Goal: Task Accomplishment & Management: Manage account settings

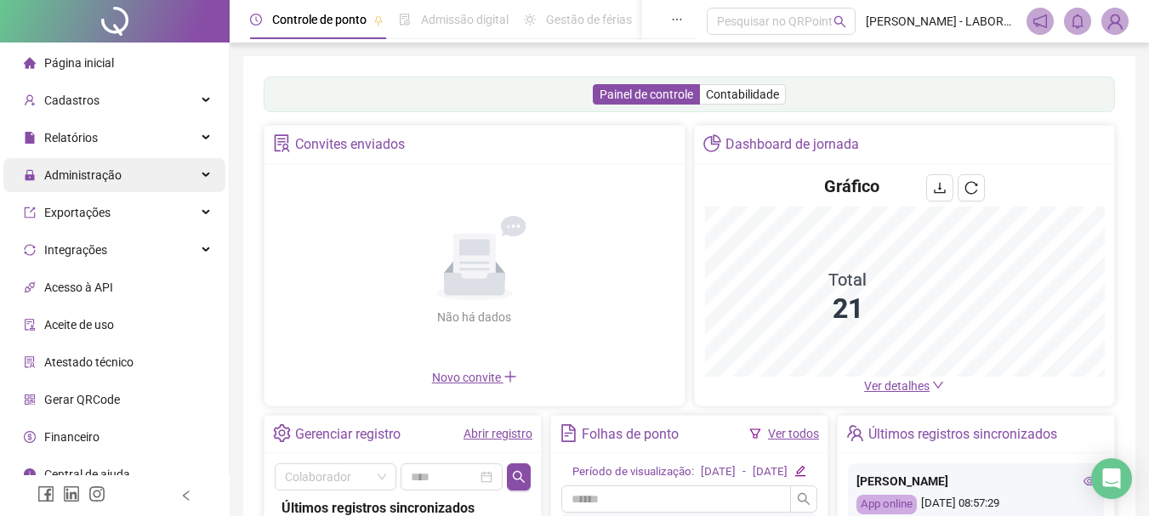
click at [82, 175] on span "Administração" at bounding box center [82, 175] width 77 height 14
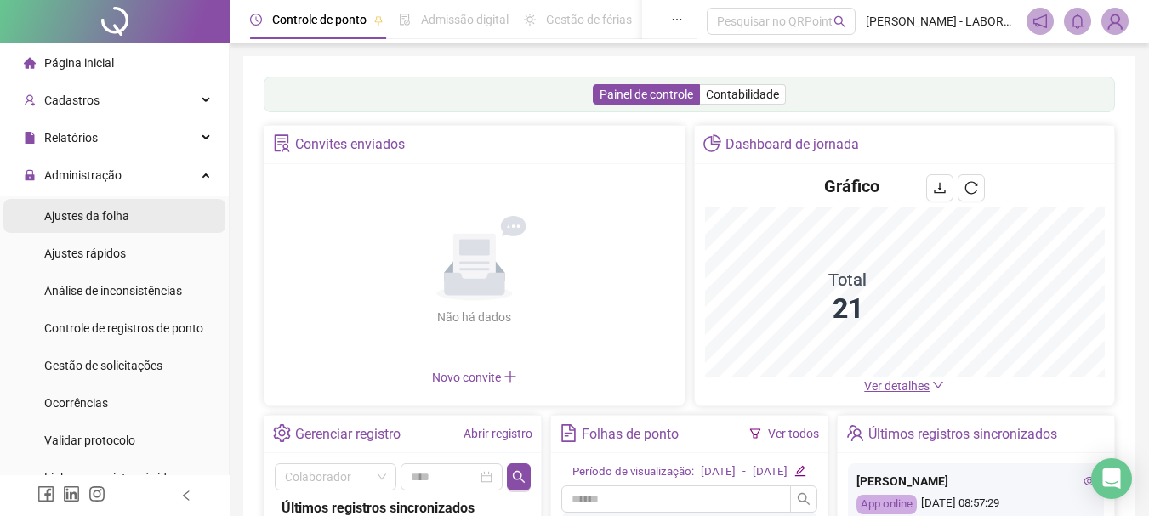
click at [108, 217] on span "Ajustes da folha" at bounding box center [86, 216] width 85 height 14
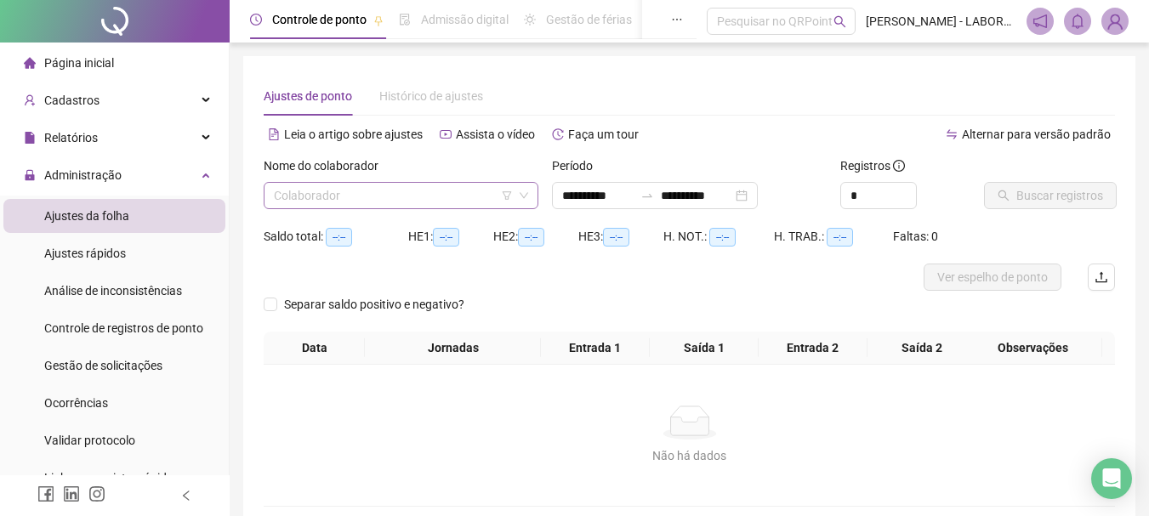
click at [366, 201] on input "search" at bounding box center [393, 196] width 239 height 26
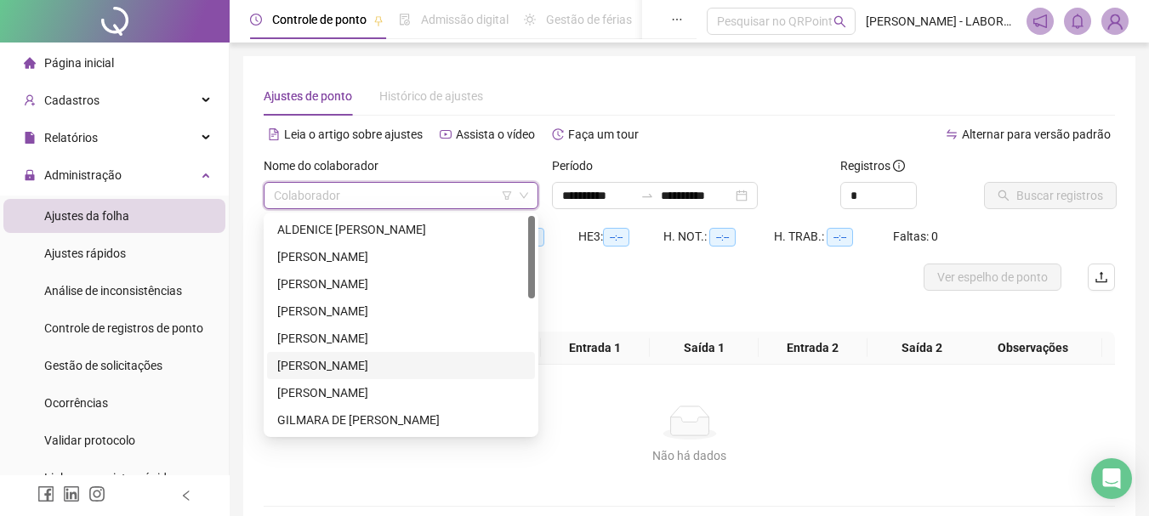
click at [301, 362] on div "[PERSON_NAME]" at bounding box center [400, 365] width 247 height 19
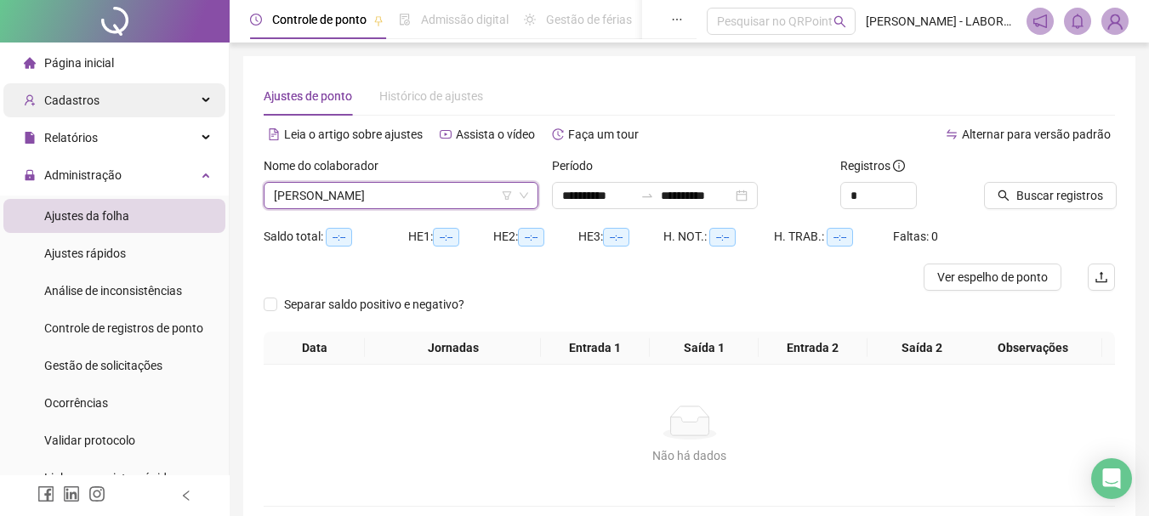
click at [83, 96] on span "Cadastros" at bounding box center [71, 101] width 55 height 14
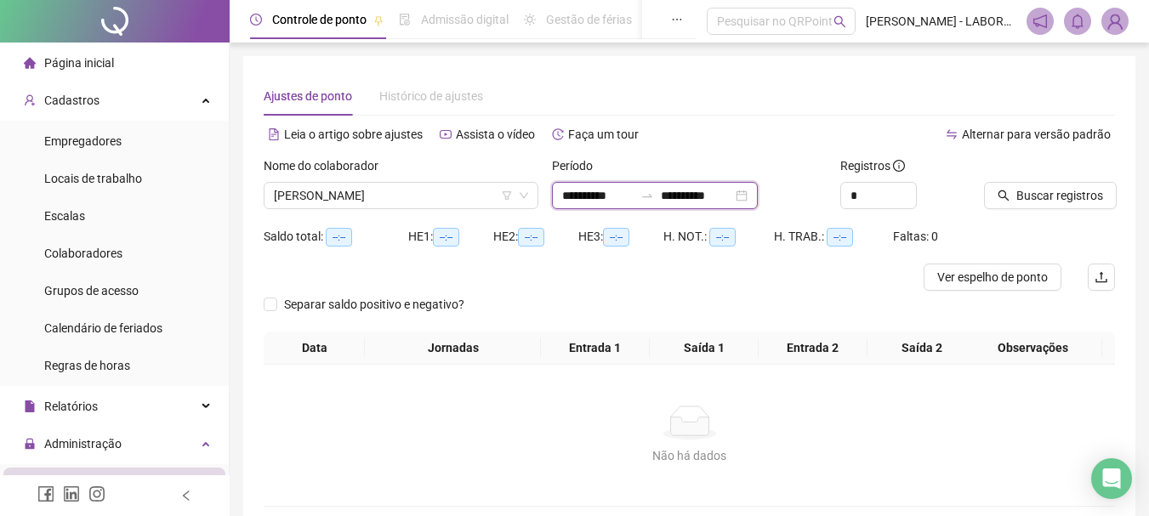
click at [592, 198] on input "**********" at bounding box center [597, 195] width 71 height 19
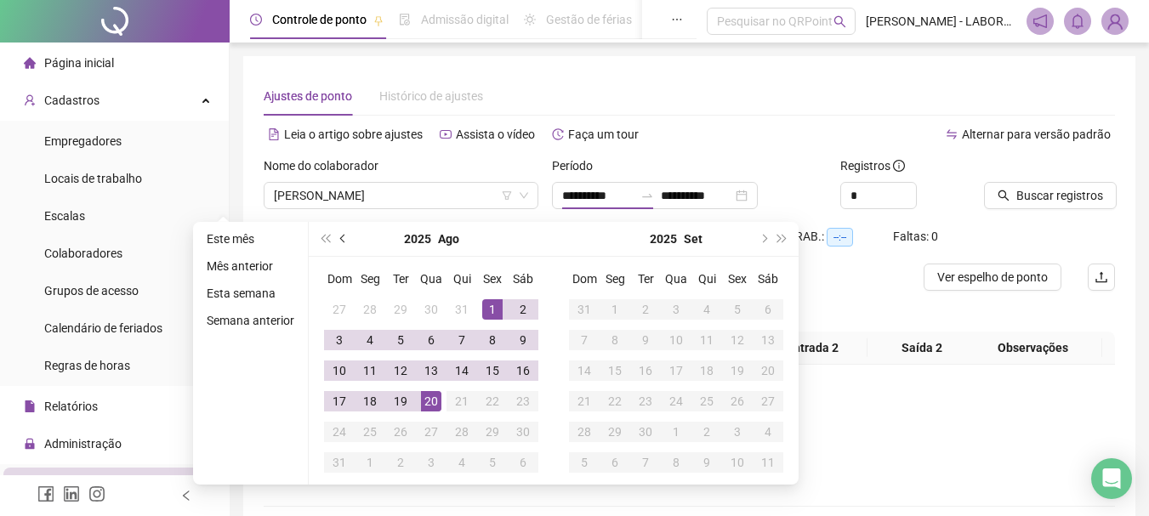
click at [340, 238] on span "prev-year" at bounding box center [344, 239] width 9 height 9
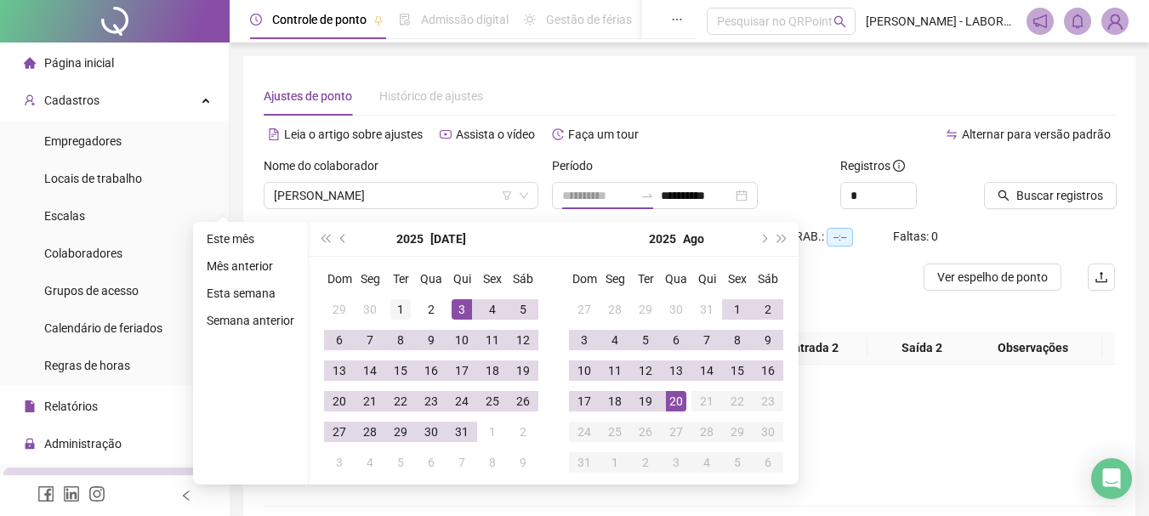
type input "**********"
drag, startPoint x: 394, startPoint y: 309, endPoint x: 427, endPoint y: 387, distance: 84.6
click at [395, 309] on div "1" at bounding box center [400, 309] width 20 height 20
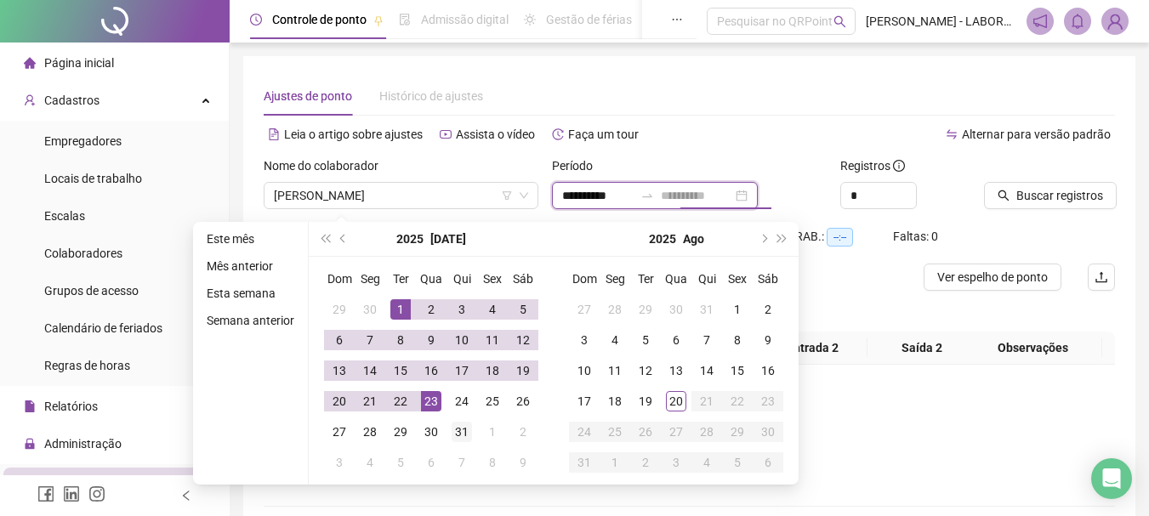
type input "**********"
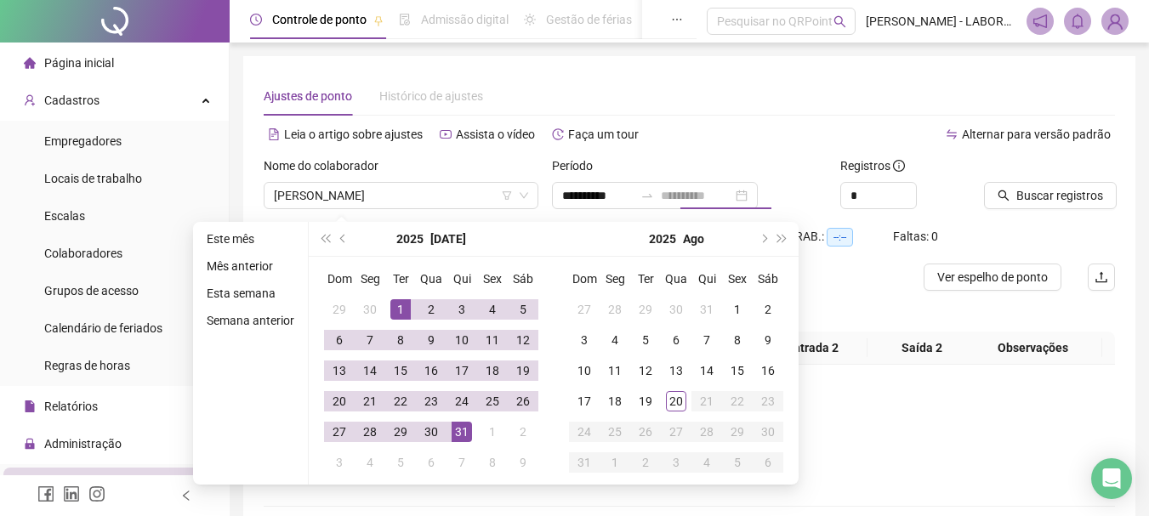
click at [454, 430] on div "31" at bounding box center [461, 432] width 20 height 20
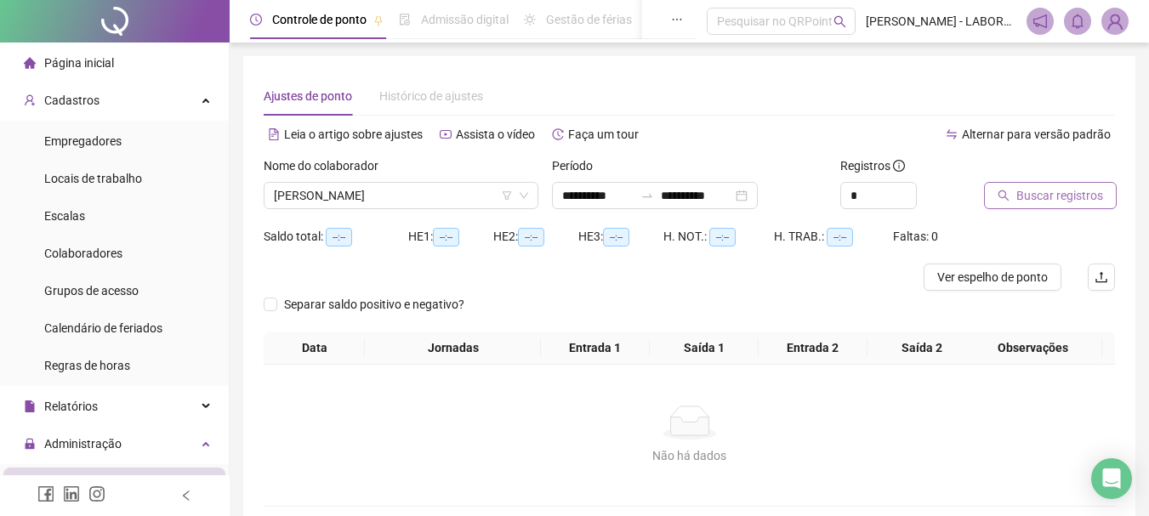
click at [1044, 196] on span "Buscar registros" at bounding box center [1059, 195] width 87 height 19
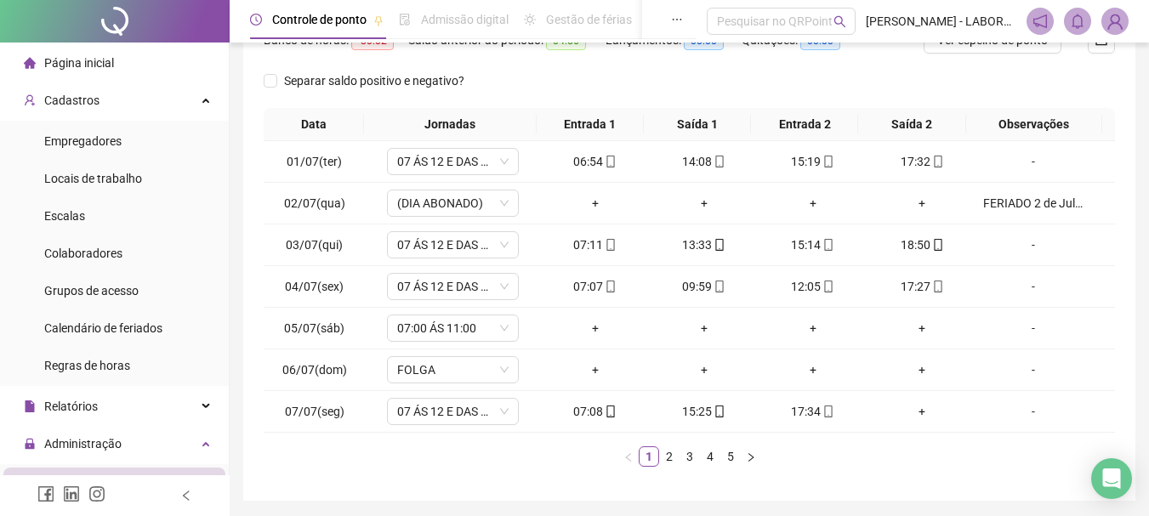
scroll to position [264, 0]
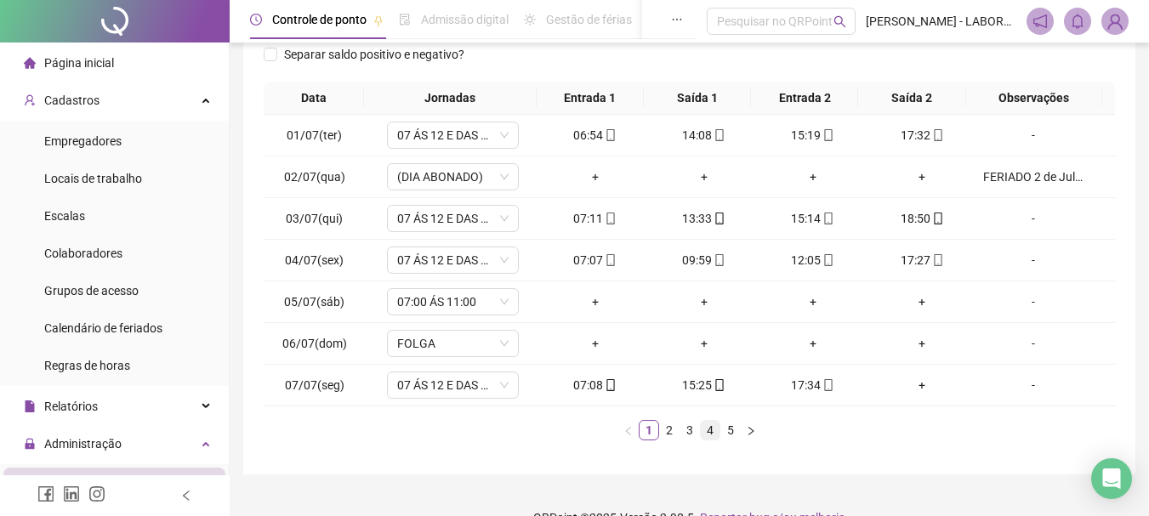
click at [706, 432] on link "4" at bounding box center [709, 430] width 19 height 19
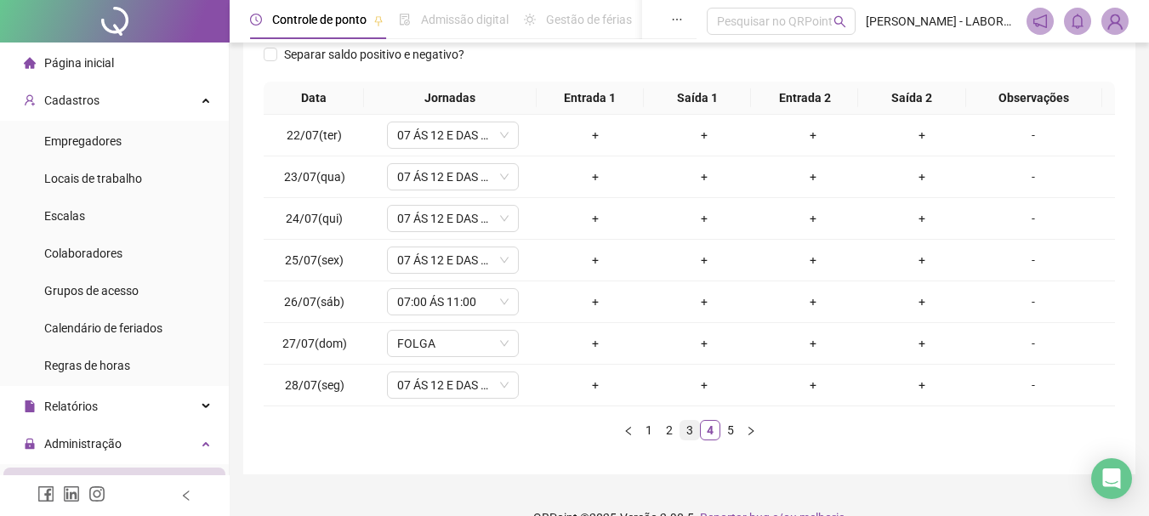
click at [692, 434] on link "3" at bounding box center [689, 430] width 19 height 19
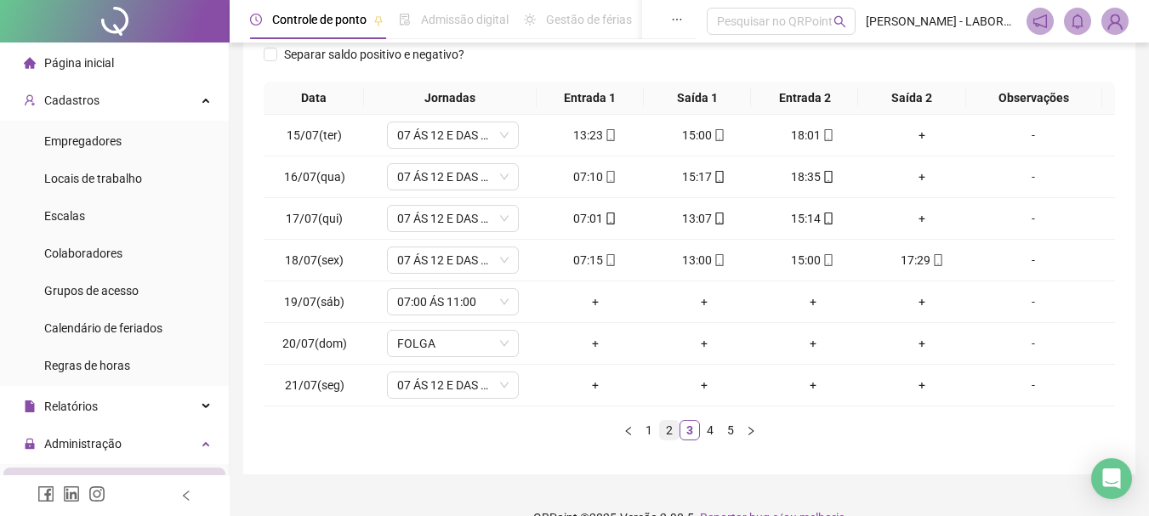
click at [665, 432] on link "2" at bounding box center [669, 430] width 19 height 19
click at [686, 431] on link "3" at bounding box center [689, 430] width 19 height 19
click at [709, 431] on link "4" at bounding box center [709, 430] width 19 height 19
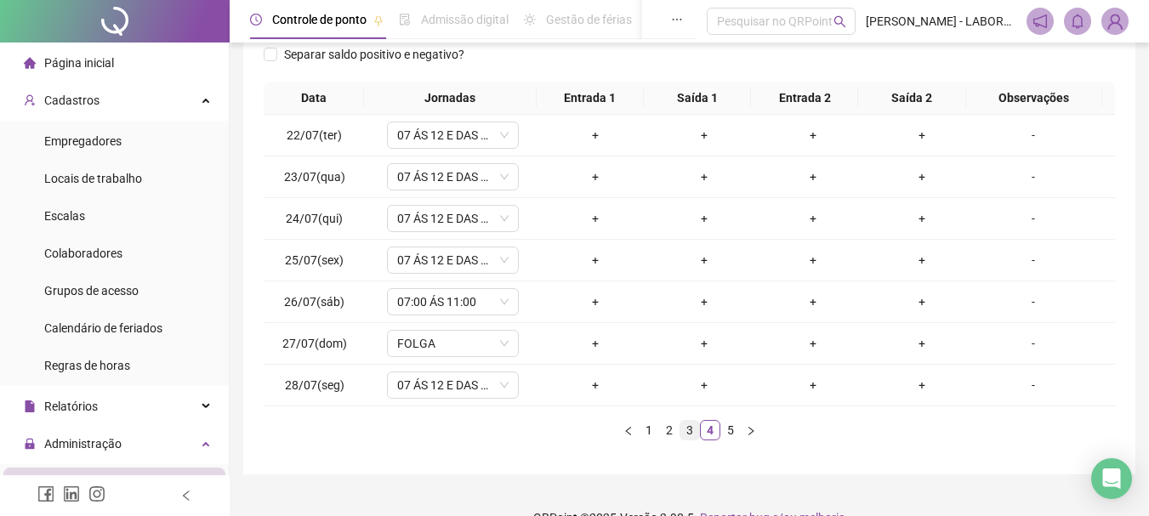
click at [690, 431] on link "3" at bounding box center [689, 430] width 19 height 19
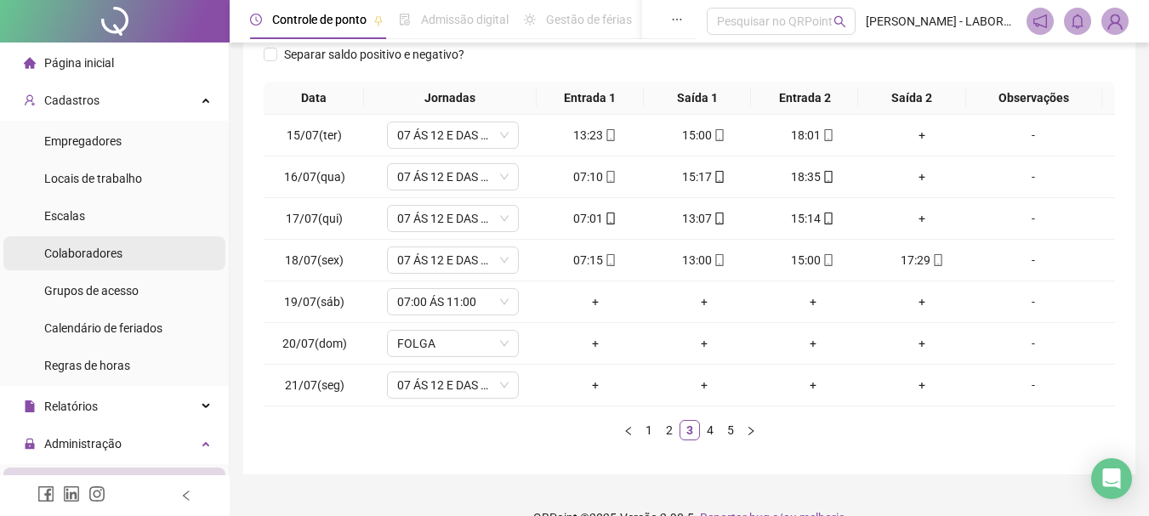
click at [82, 250] on span "Colaboradores" at bounding box center [83, 254] width 78 height 14
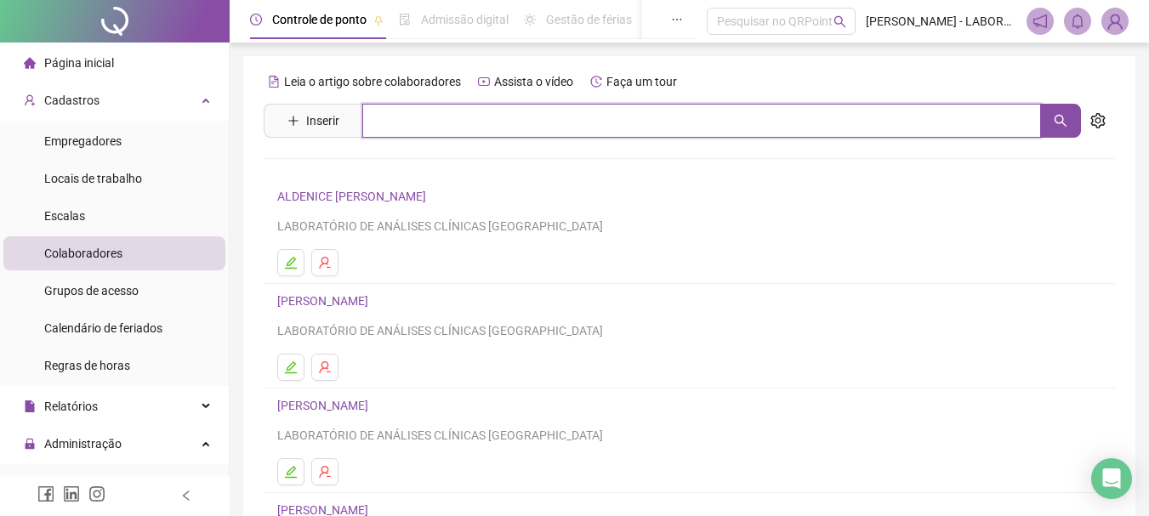
click at [430, 121] on input "text" at bounding box center [701, 121] width 678 height 34
type input "**********"
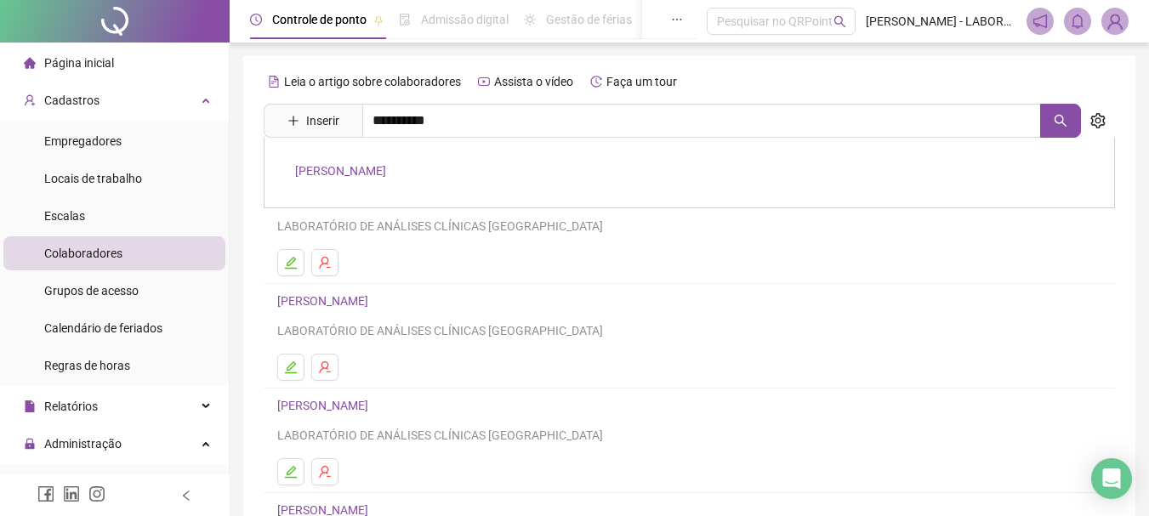
click at [336, 167] on link "[PERSON_NAME]" at bounding box center [340, 171] width 91 height 14
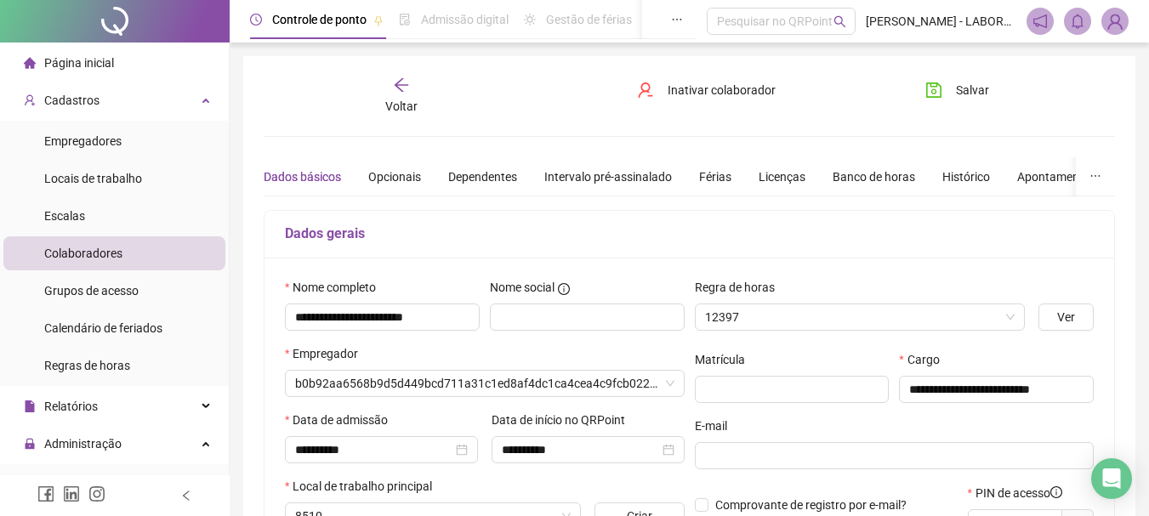
type input "**********"
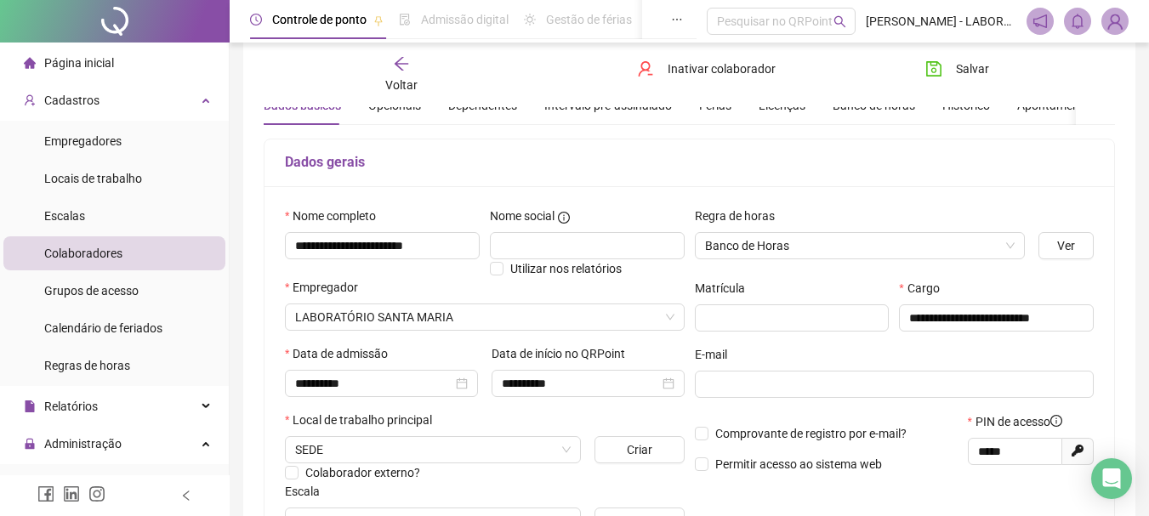
scroll to position [5, 0]
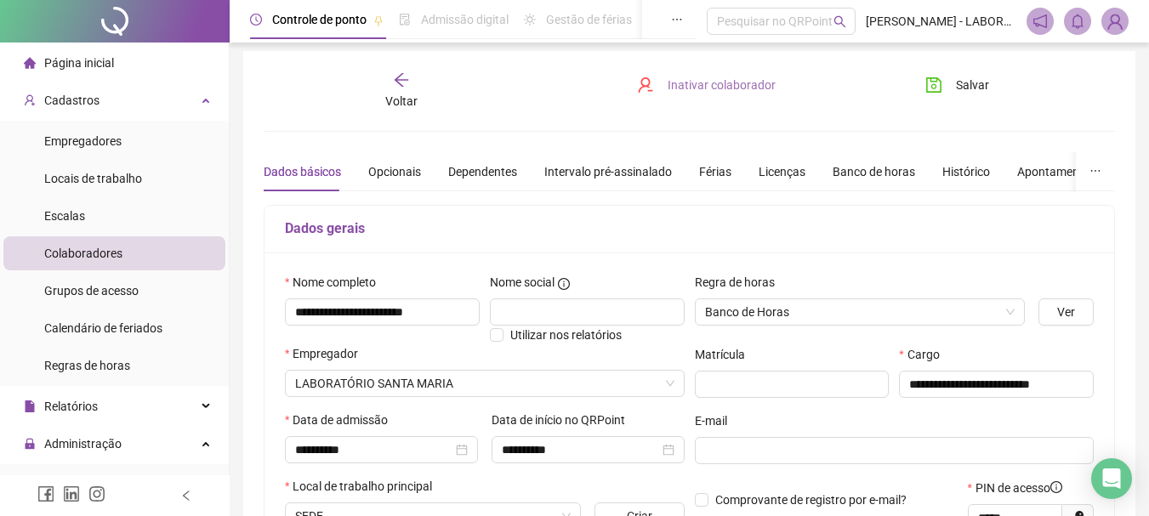
click at [699, 84] on span "Inativar colaborador" at bounding box center [721, 85] width 108 height 19
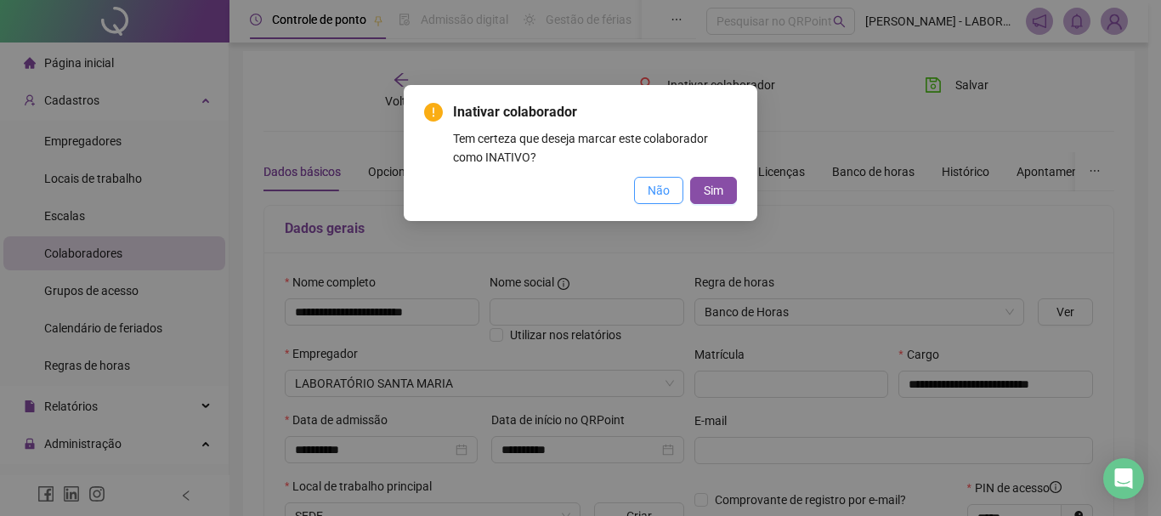
click at [658, 187] on span "Não" at bounding box center [659, 190] width 22 height 19
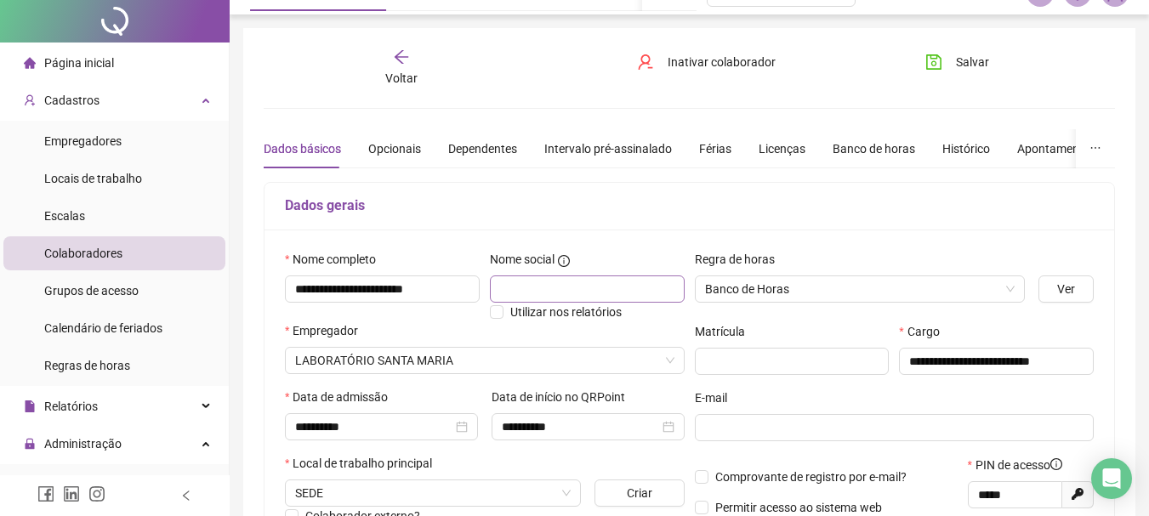
scroll to position [0, 0]
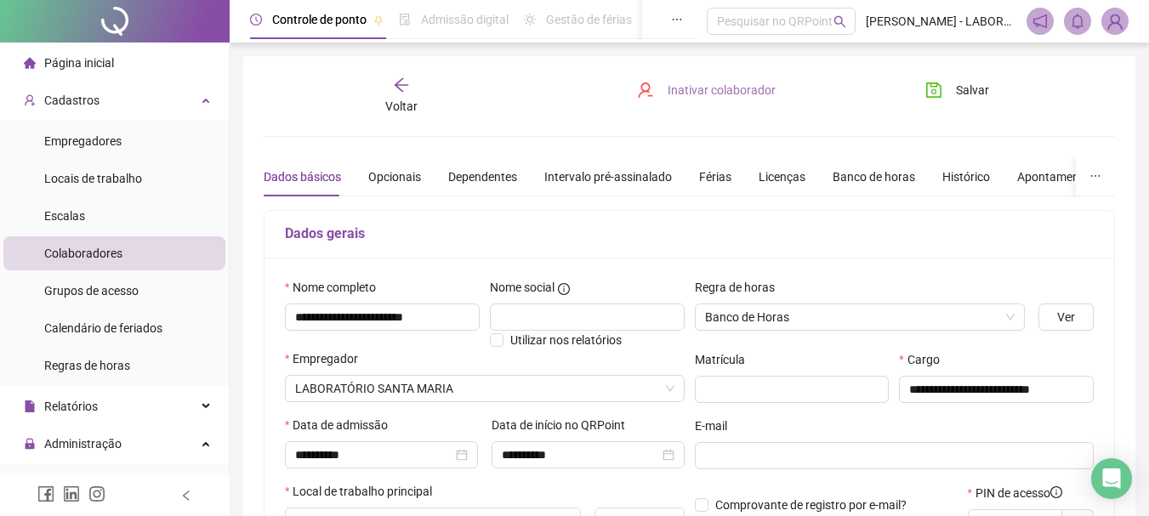
click at [678, 92] on span "Inativar colaborador" at bounding box center [721, 90] width 108 height 19
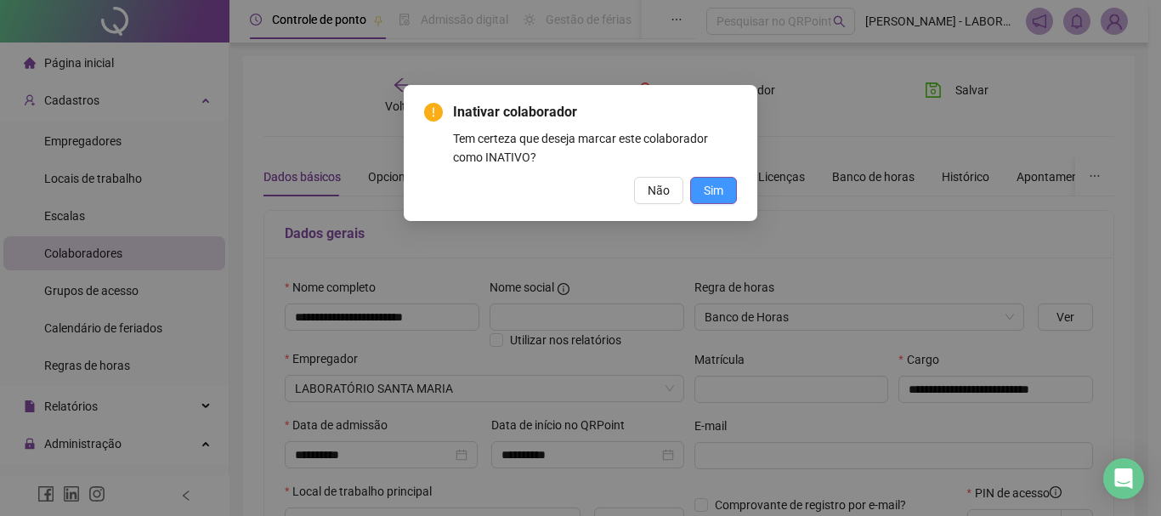
click at [701, 194] on button "Sim" at bounding box center [713, 190] width 47 height 27
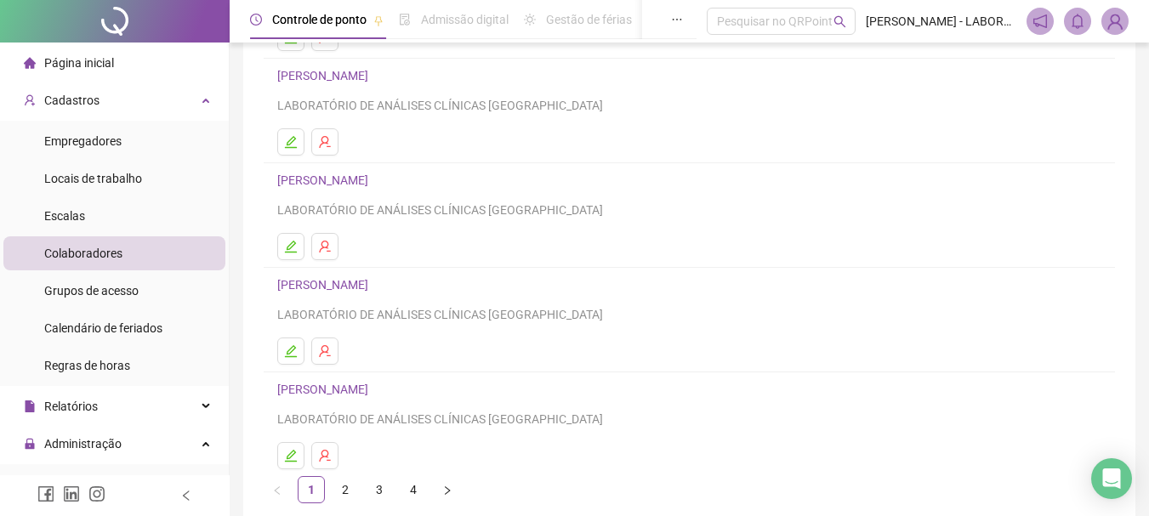
scroll to position [255, 0]
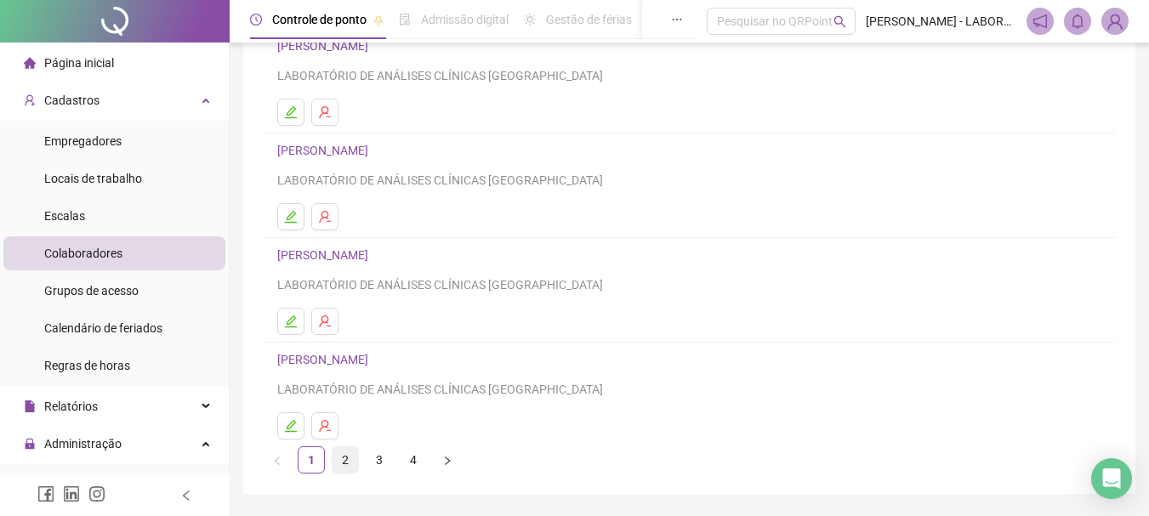
click at [346, 461] on link "2" at bounding box center [345, 460] width 26 height 26
click at [377, 458] on link "3" at bounding box center [379, 460] width 26 height 26
click at [417, 456] on link "4" at bounding box center [413, 460] width 26 height 26
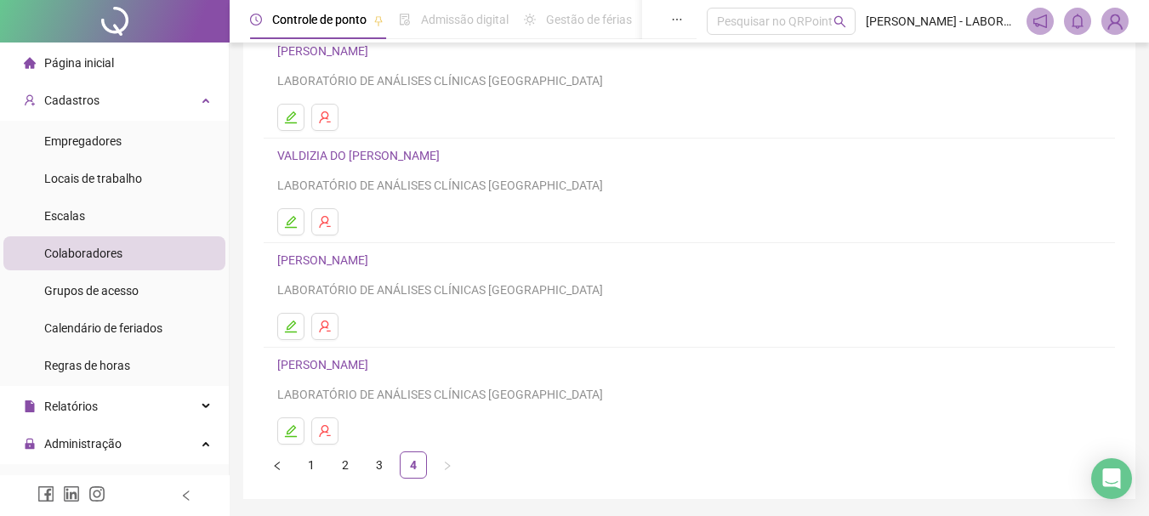
scroll to position [0, 0]
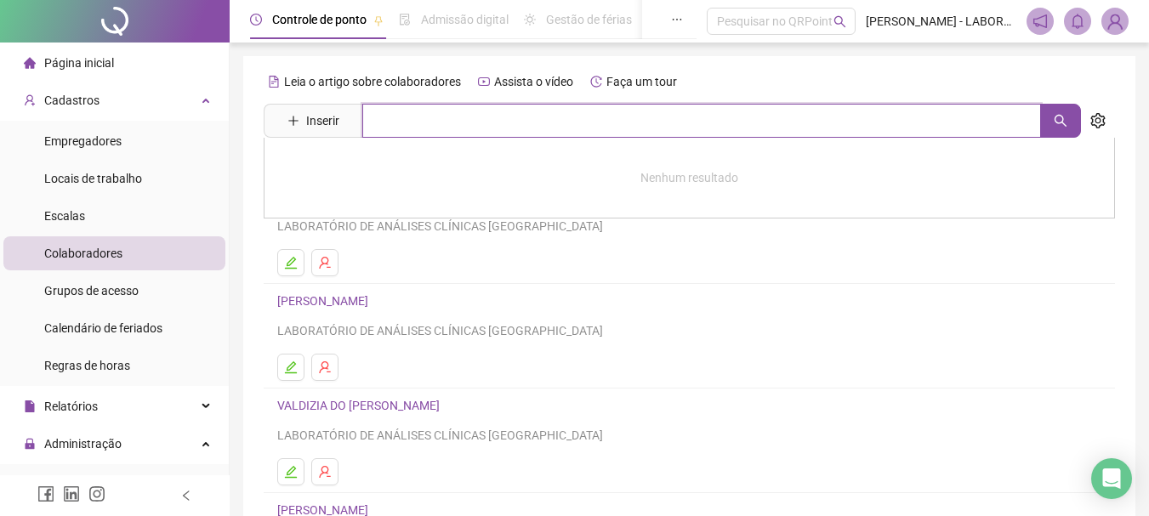
click at [486, 130] on input "text" at bounding box center [701, 121] width 678 height 34
type input "****"
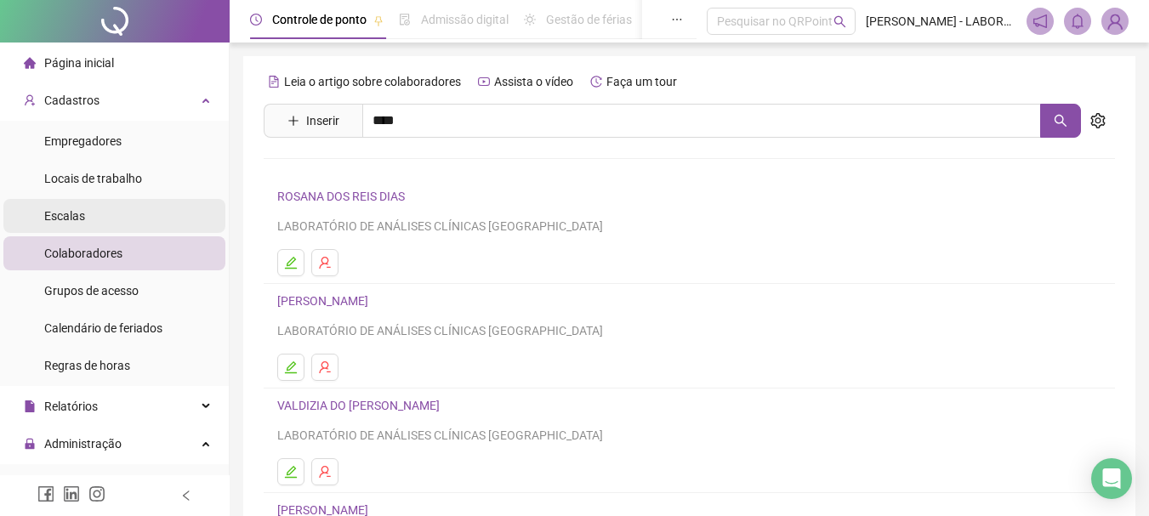
click at [70, 216] on span "Escalas" at bounding box center [64, 216] width 41 height 14
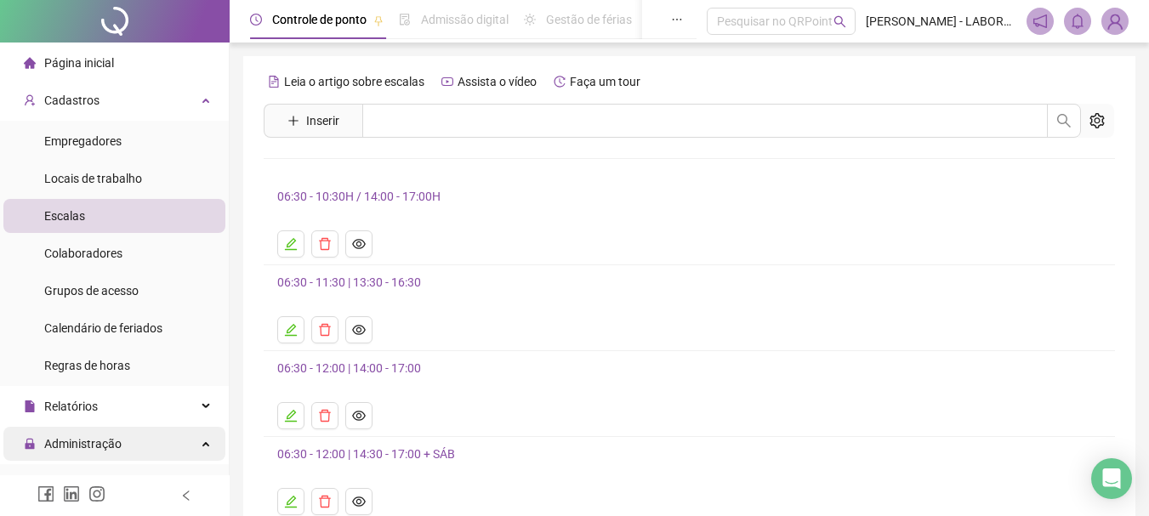
click at [77, 440] on span "Administração" at bounding box center [82, 444] width 77 height 14
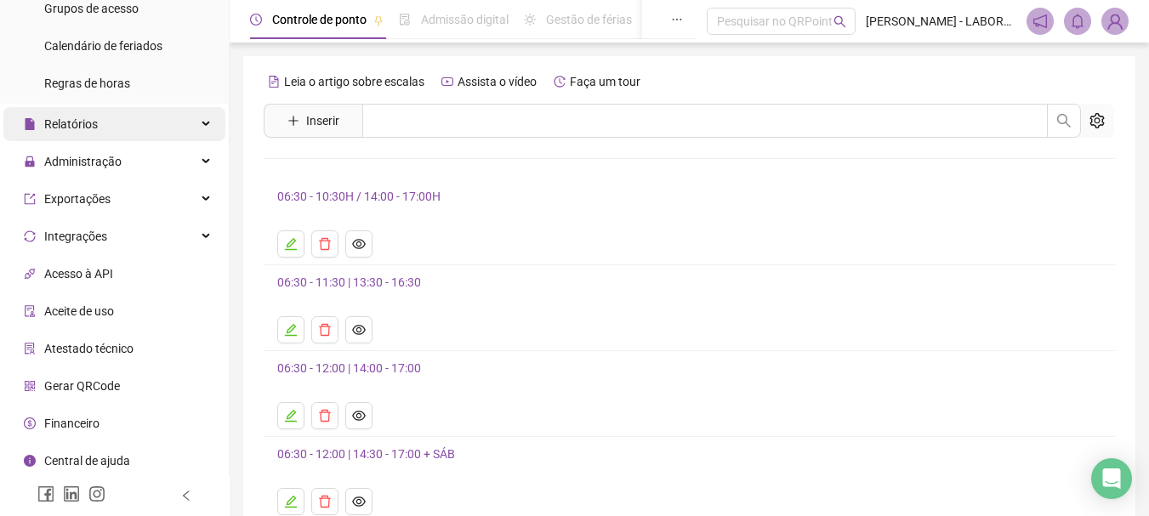
scroll to position [285, 0]
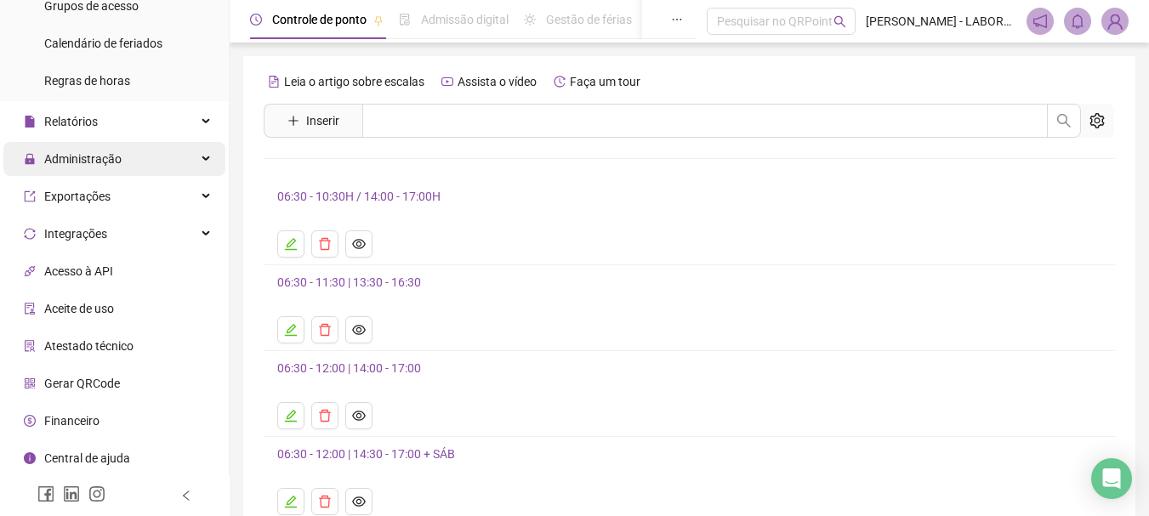
click at [123, 157] on div "Administração" at bounding box center [114, 159] width 222 height 34
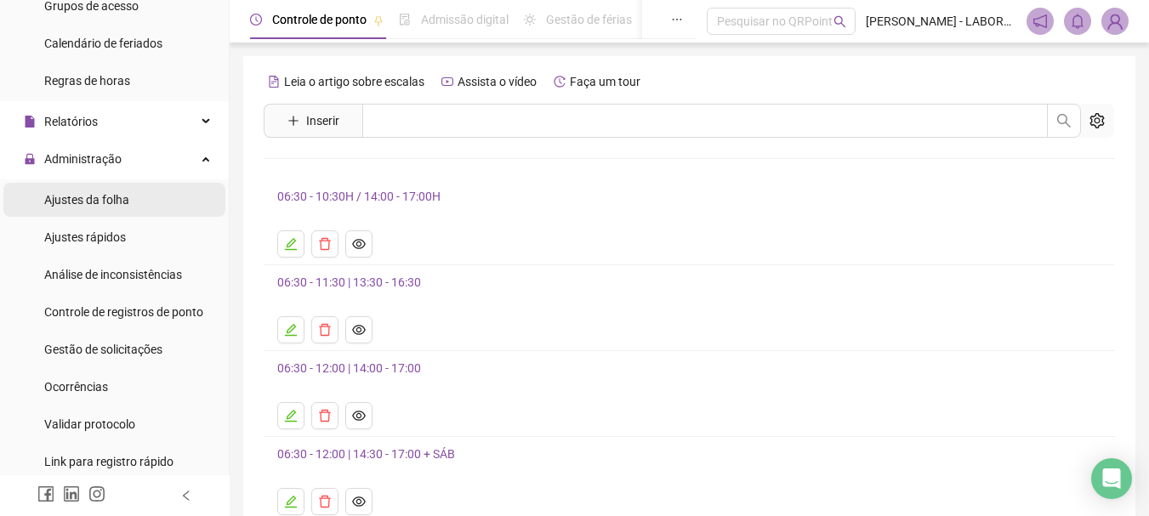
click at [103, 196] on span "Ajustes da folha" at bounding box center [86, 200] width 85 height 14
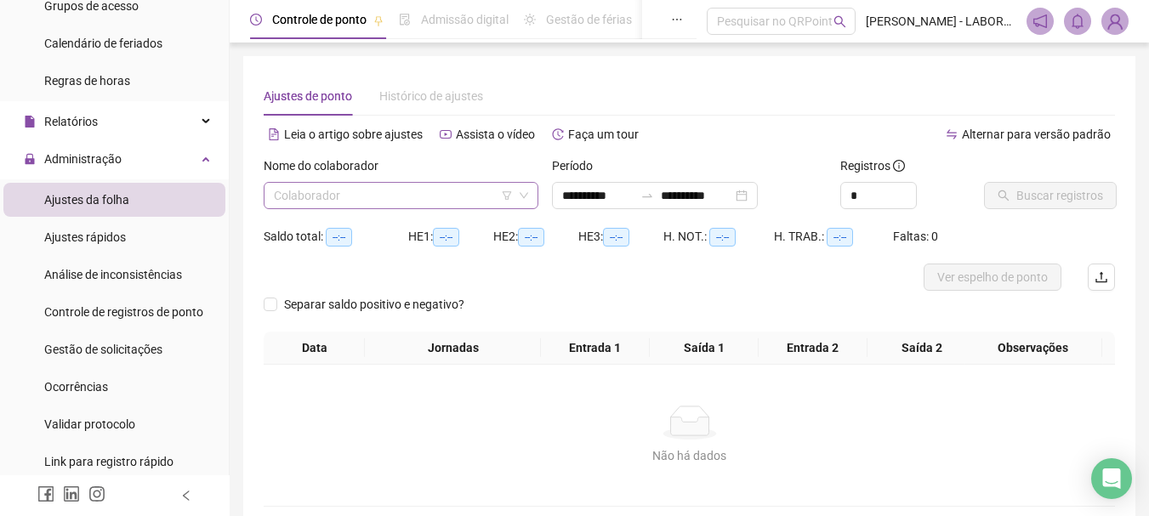
click at [351, 201] on input "search" at bounding box center [393, 196] width 239 height 26
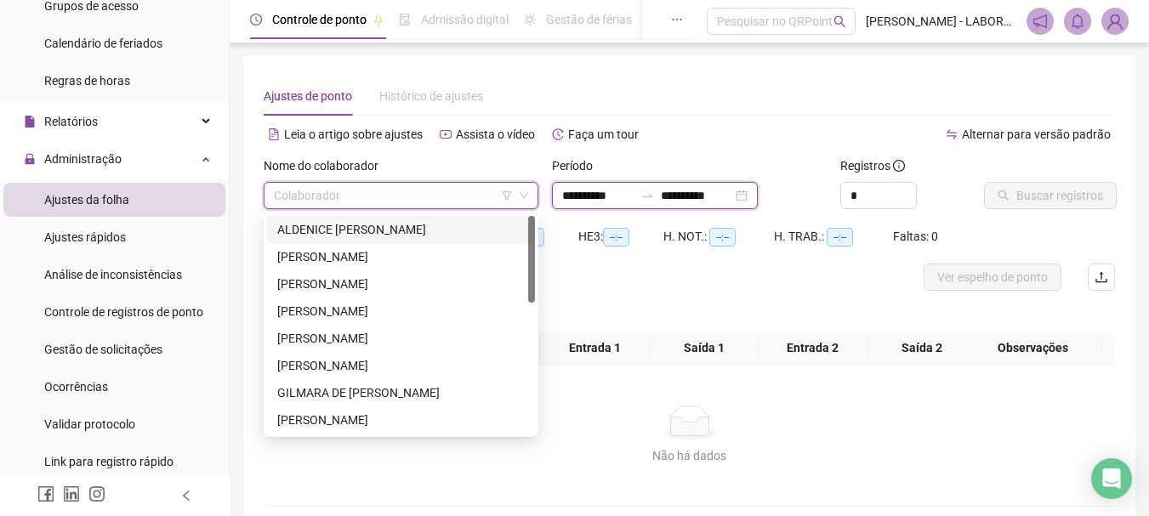
click at [599, 198] on input "**********" at bounding box center [597, 195] width 71 height 19
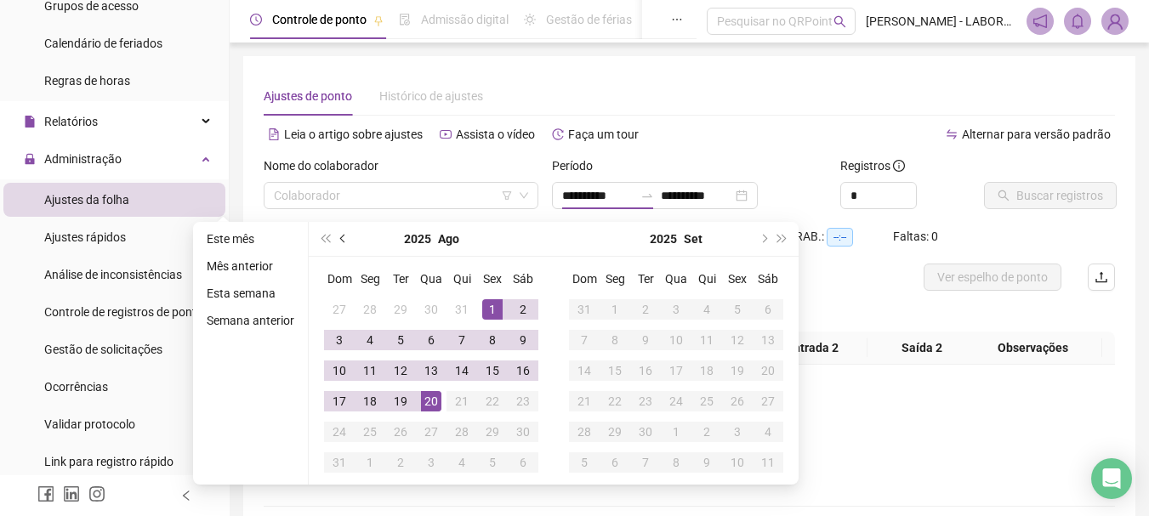
click at [341, 243] on button "prev-year" at bounding box center [343, 239] width 19 height 34
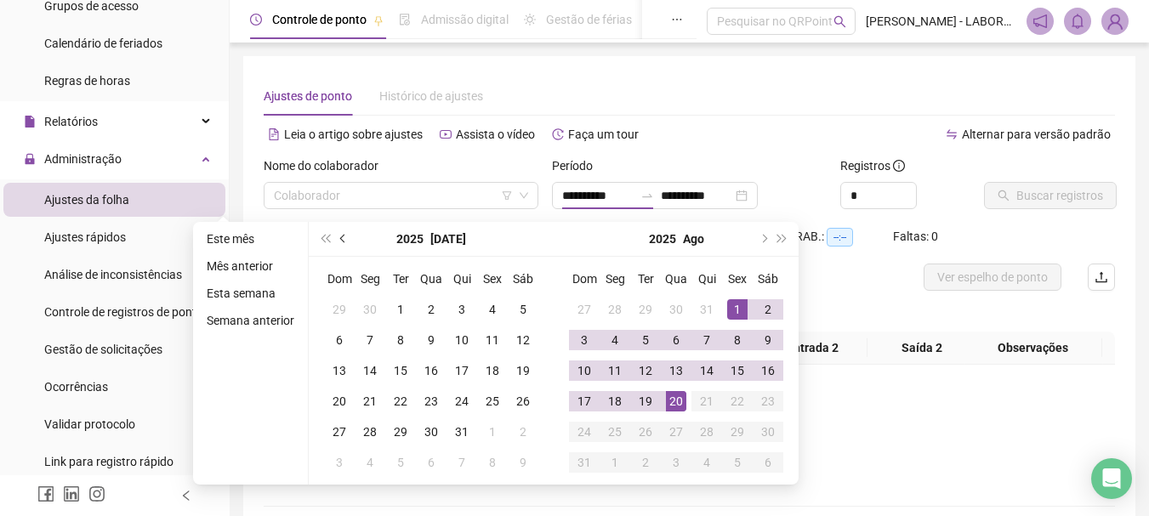
click at [340, 241] on button "prev-year" at bounding box center [343, 239] width 19 height 34
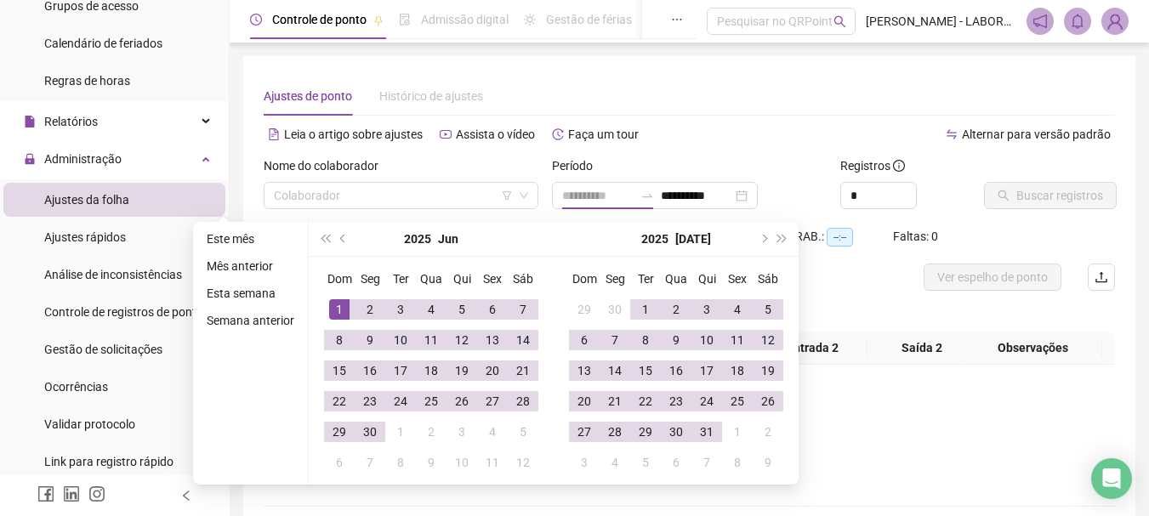
type input "**********"
drag, startPoint x: 328, startPoint y: 313, endPoint x: 343, endPoint y: 365, distance: 53.8
click at [329, 314] on div "1" at bounding box center [339, 309] width 20 height 20
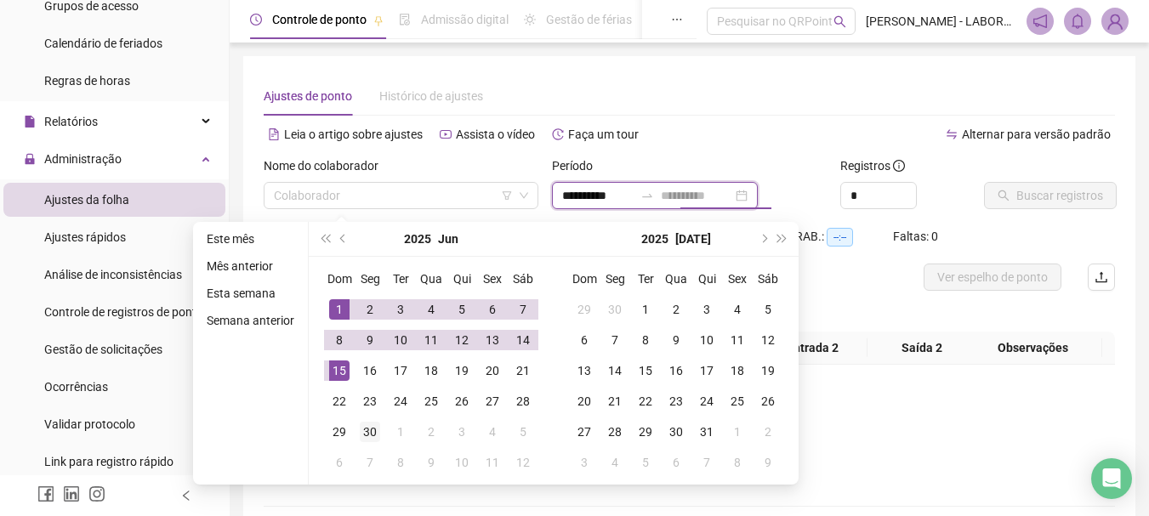
type input "**********"
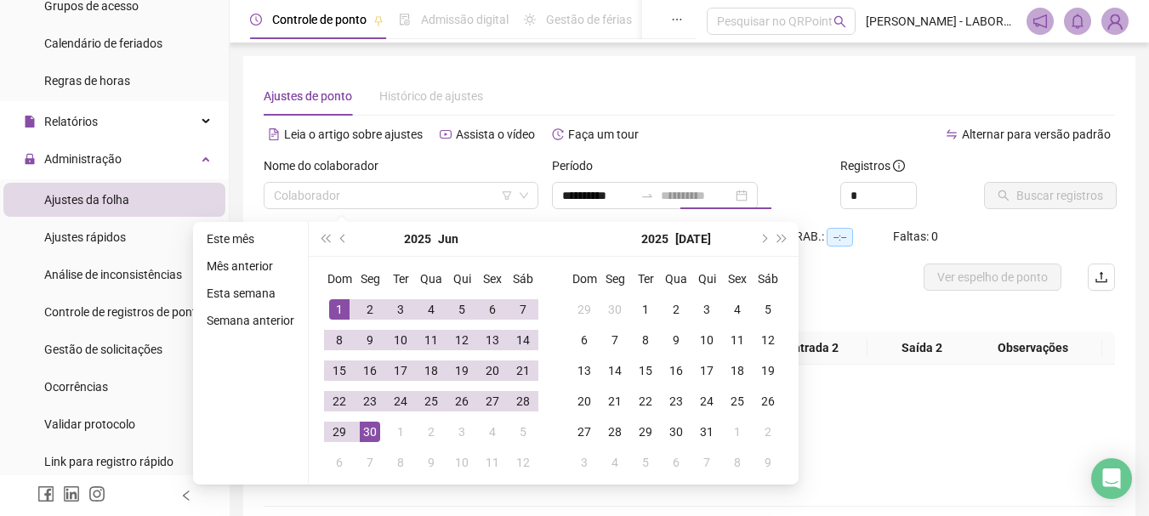
drag, startPoint x: 367, startPoint y: 434, endPoint x: 363, endPoint y: 416, distance: 18.4
click at [366, 432] on div "30" at bounding box center [370, 432] width 20 height 20
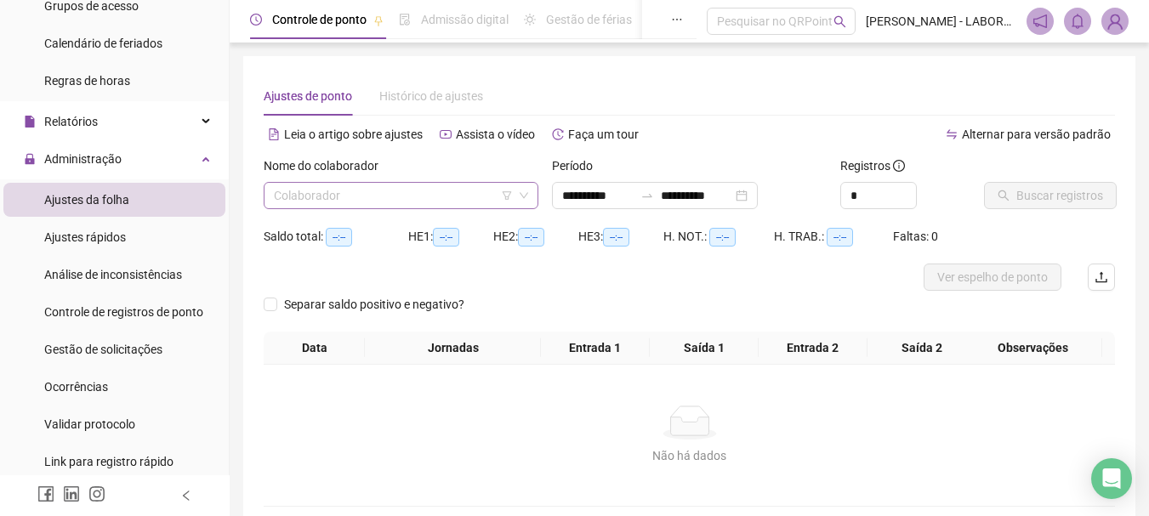
click at [491, 200] on input "search" at bounding box center [393, 196] width 239 height 26
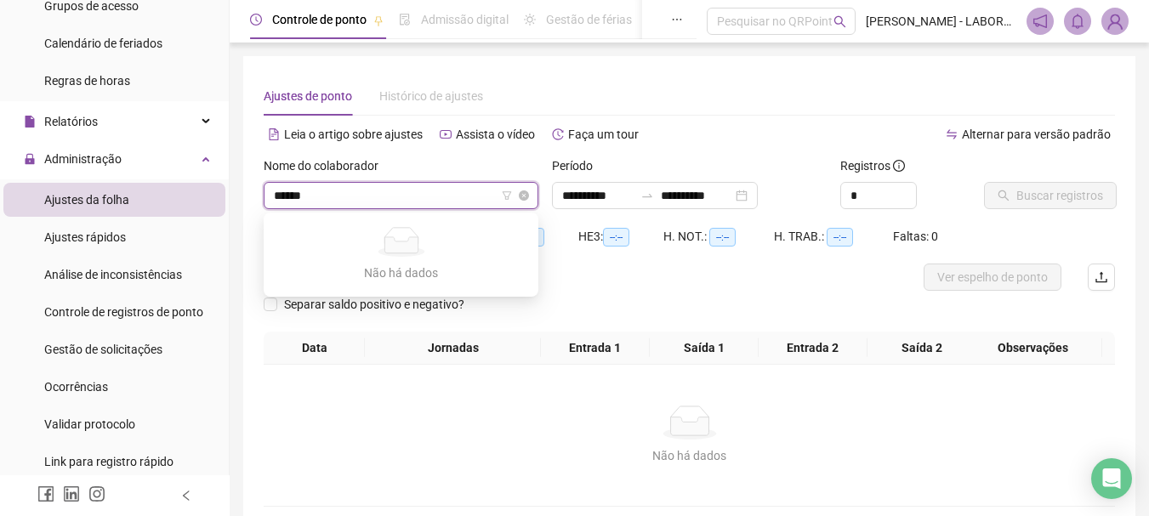
click at [342, 192] on input "******" at bounding box center [393, 196] width 239 height 26
type input "******"
